Goal: Task Accomplishment & Management: Use online tool/utility

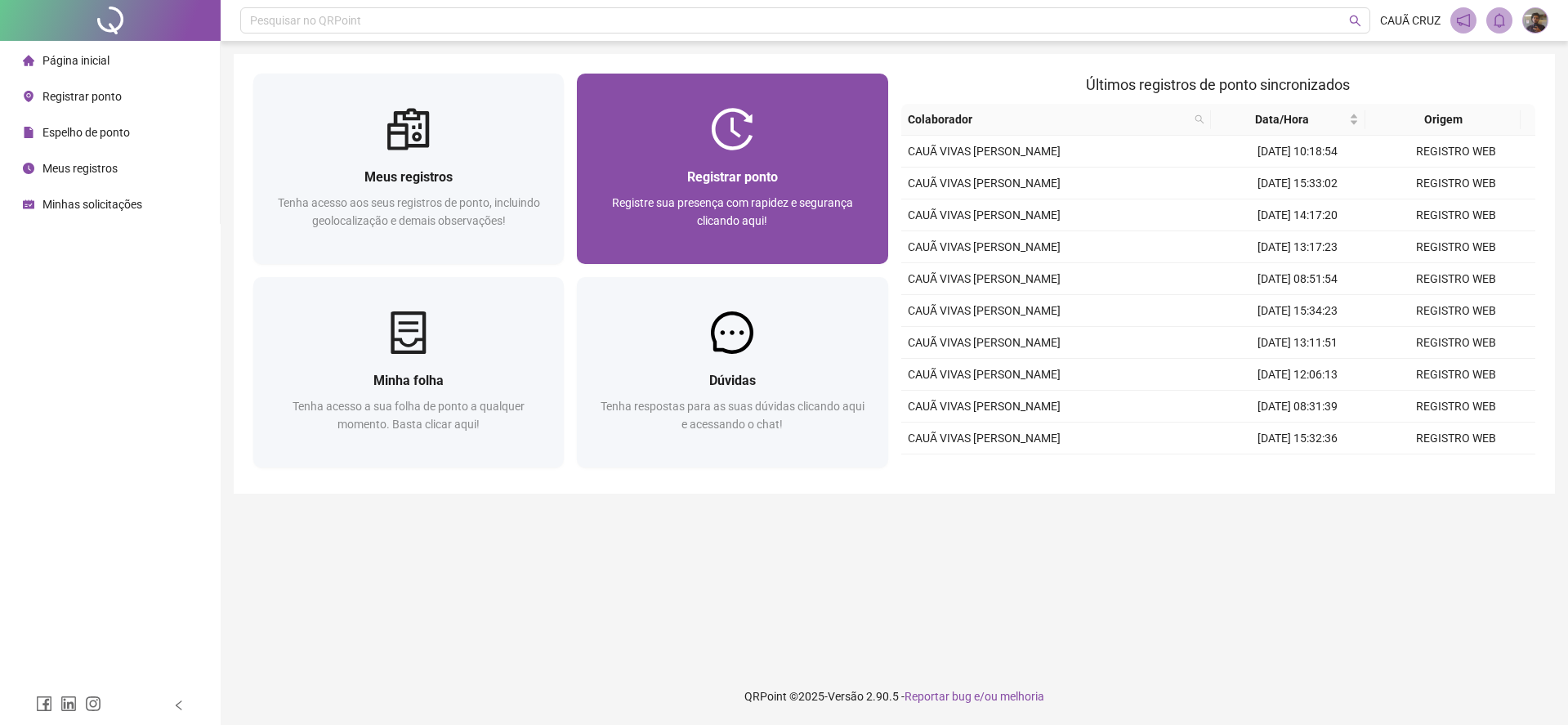
click at [744, 125] on img at bounding box center [731, 129] width 42 height 42
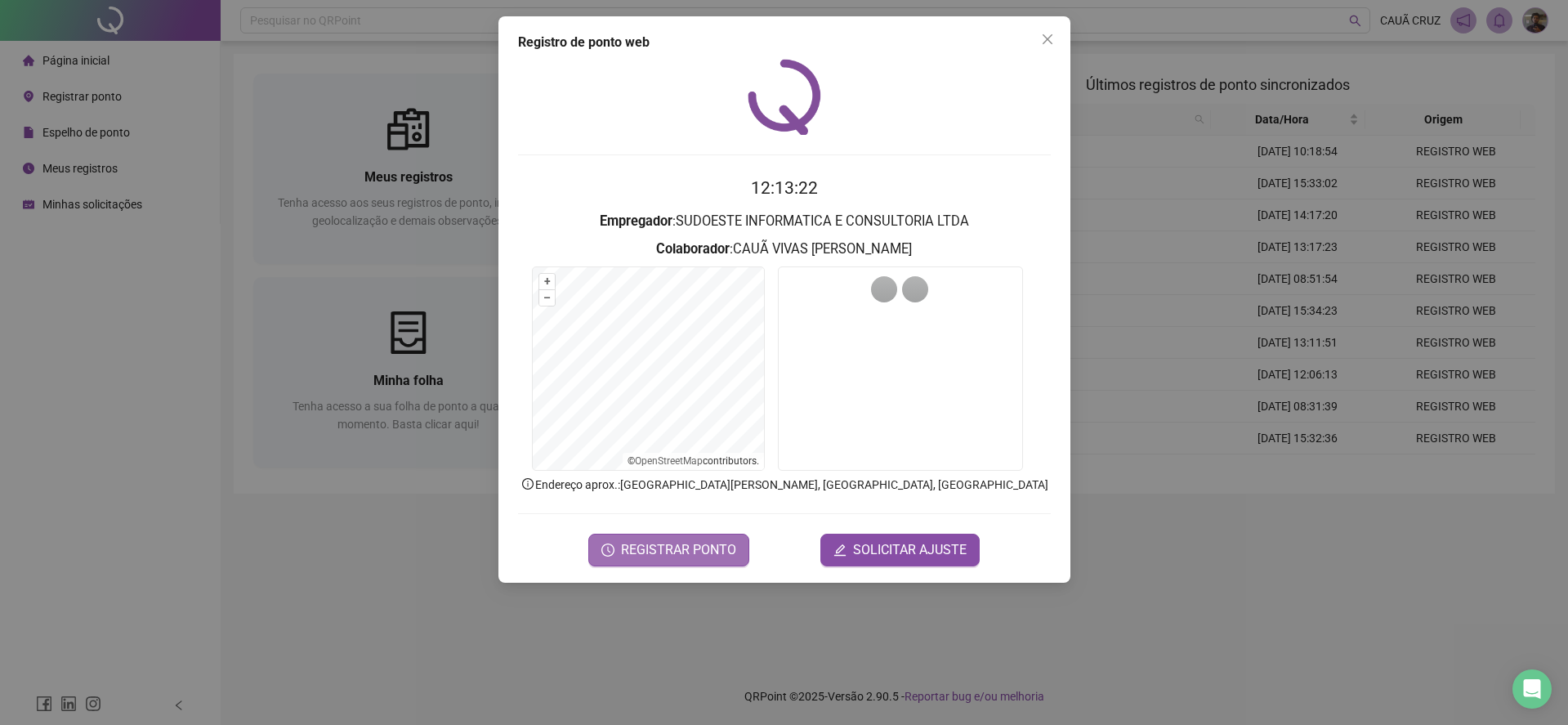
click at [701, 545] on span "REGISTRAR PONTO" at bounding box center [678, 550] width 115 height 20
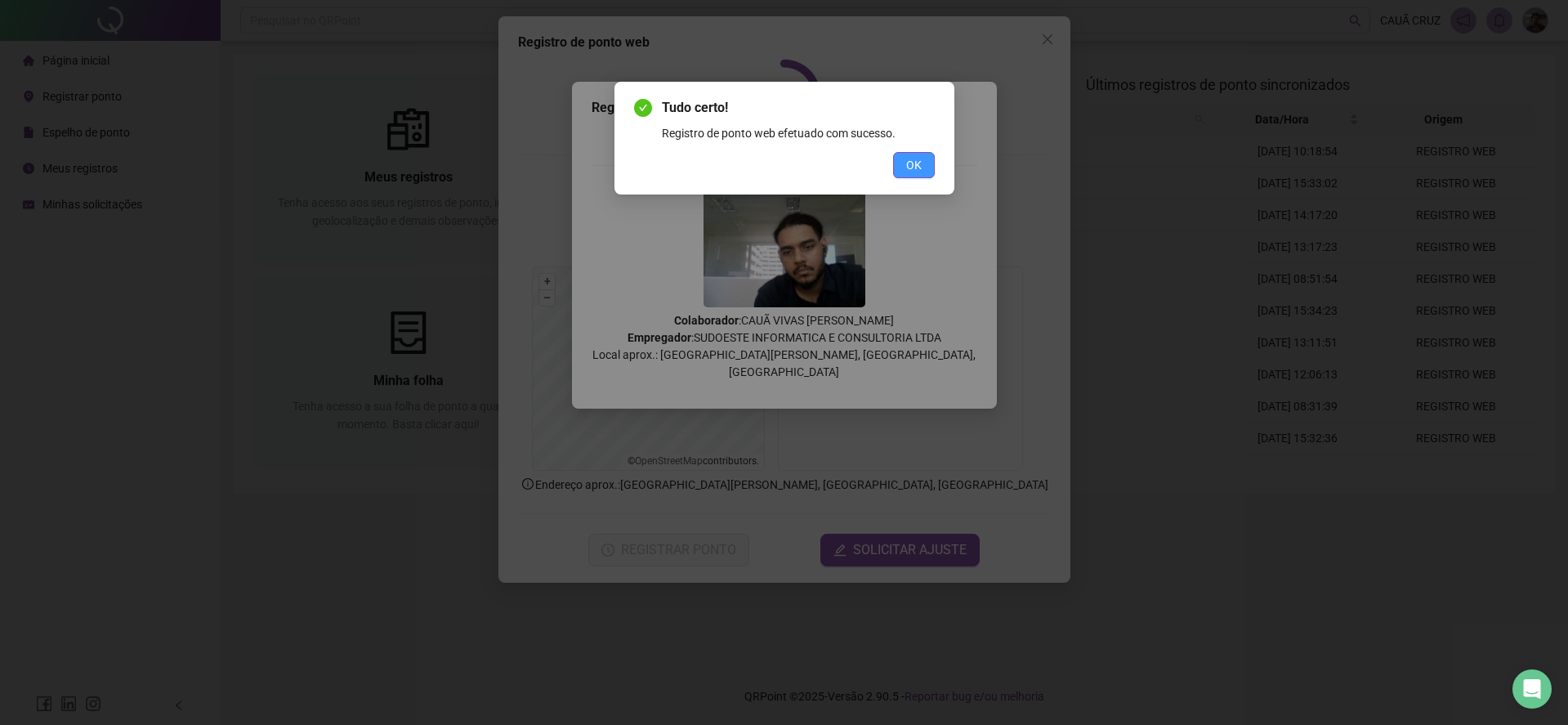
click at [904, 163] on button "OK" at bounding box center [914, 165] width 41 height 27
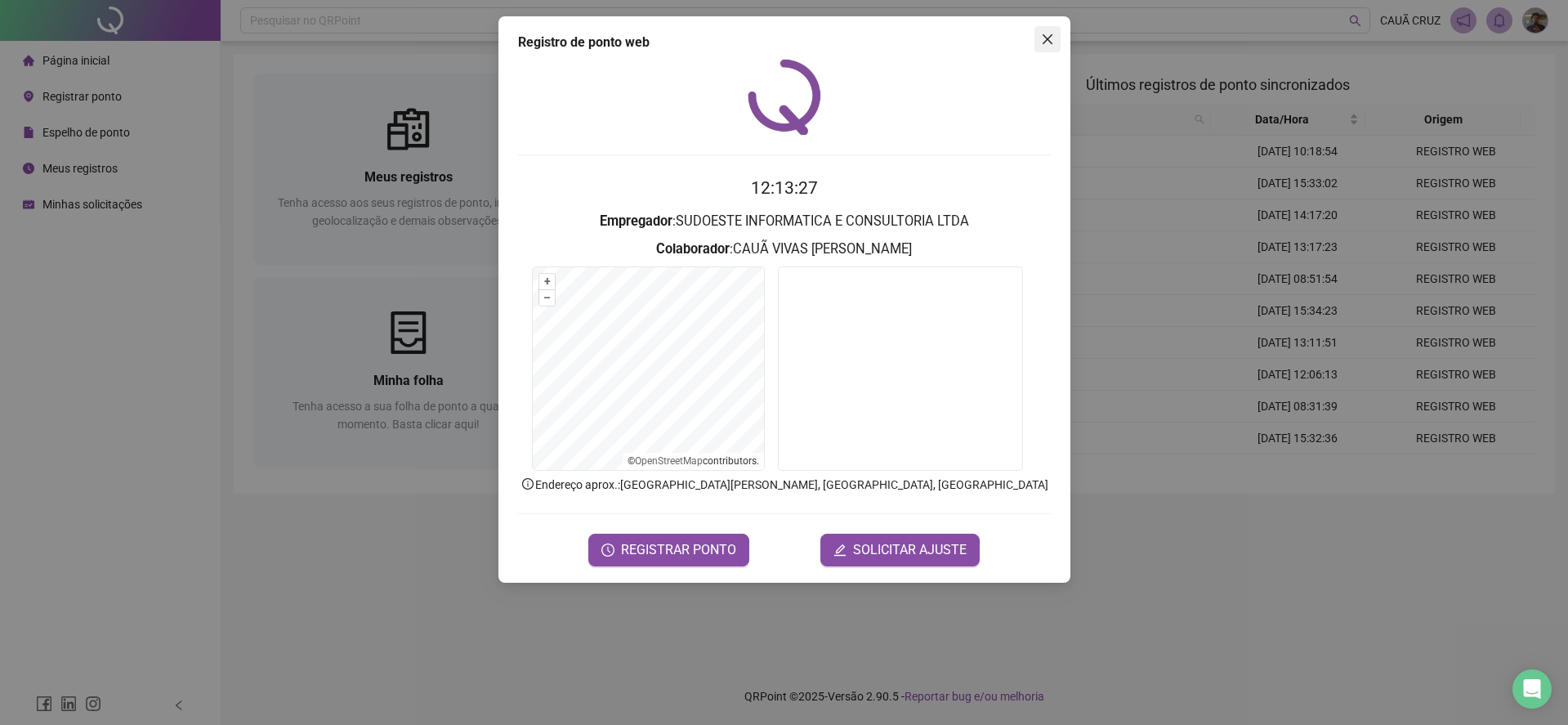
click at [1053, 31] on button "Close" at bounding box center [1048, 39] width 27 height 27
